Goal: Task Accomplishment & Management: Use online tool/utility

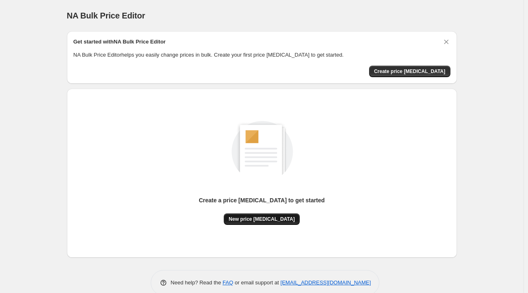
click at [275, 218] on span "New price change job" at bounding box center [262, 219] width 66 height 7
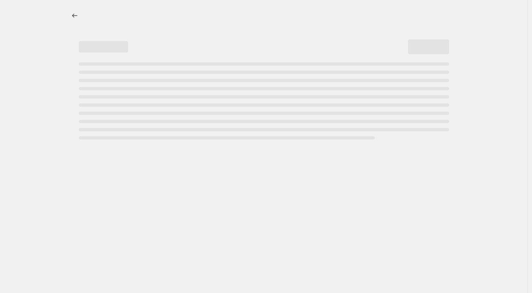
select select "percentage"
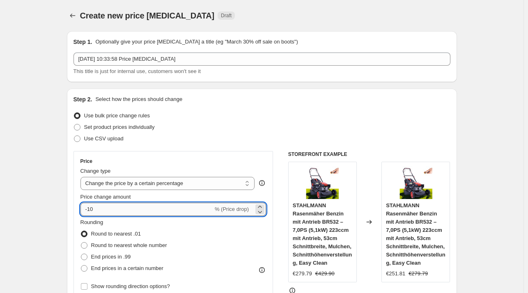
click at [152, 205] on input "-10" at bounding box center [147, 209] width 133 height 13
type input "-1"
type input "-30"
click at [344, 112] on div "Use bulk price change rules" at bounding box center [262, 116] width 377 height 12
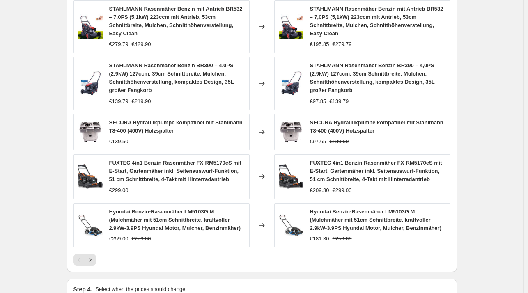
scroll to position [590, 0]
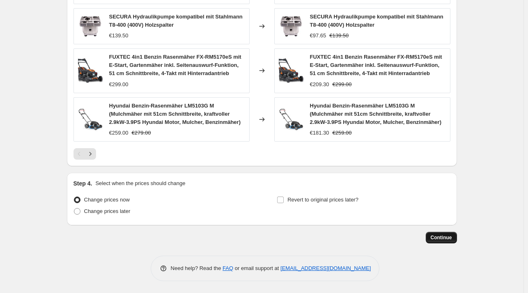
click at [446, 232] on button "Continue" at bounding box center [441, 238] width 31 height 12
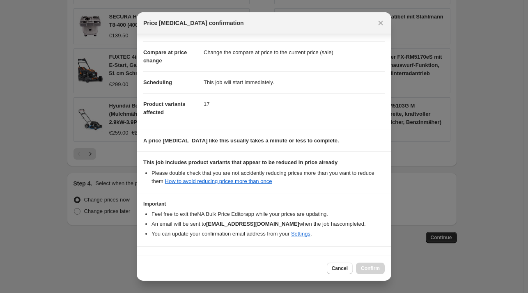
scroll to position [52, 0]
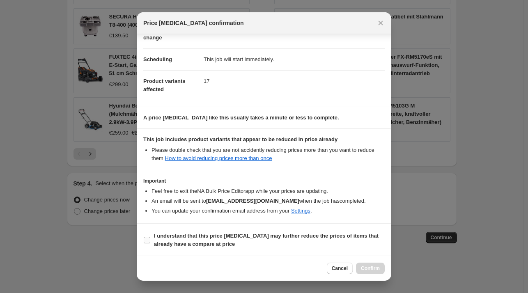
click at [167, 238] on b "I understand that this price change job may further reduce the prices of items …" at bounding box center [266, 240] width 225 height 14
click at [150, 238] on input "I understand that this price change job may further reduce the prices of items …" at bounding box center [147, 240] width 7 height 7
checkbox input "true"
click at [359, 260] on div "Cancel Confirm" at bounding box center [264, 268] width 255 height 25
click at [368, 263] on button "Confirm" at bounding box center [370, 269] width 29 height 12
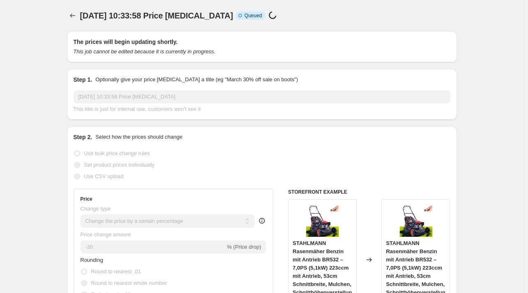
scroll to position [590, 0]
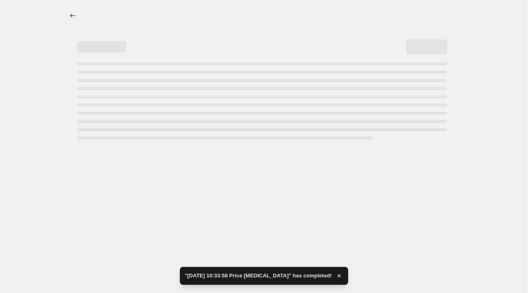
select select "percentage"
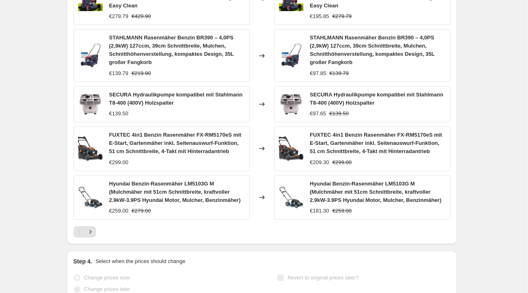
scroll to position [0, 0]
